Goal: Task Accomplishment & Management: Use online tool/utility

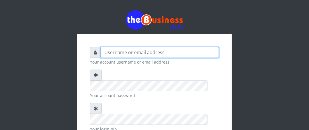
type input "Boboyen"
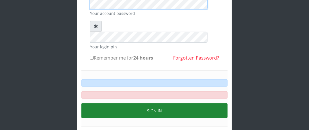
scroll to position [91, 0]
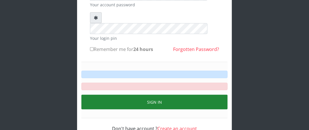
click at [157, 95] on button "Sign in" at bounding box center [154, 102] width 146 height 15
click at [154, 95] on button "Sign in" at bounding box center [154, 102] width 146 height 15
click at [155, 95] on button "Sign in" at bounding box center [154, 102] width 146 height 15
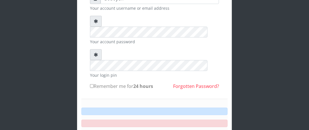
scroll to position [33, 0]
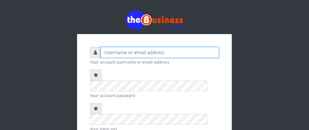
type input "Boboyen"
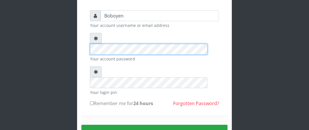
scroll to position [57, 0]
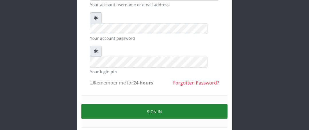
click at [126, 104] on button "Sign in" at bounding box center [154, 111] width 146 height 15
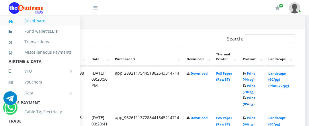
scroll to position [286, 103]
